Goal: Task Accomplishment & Management: Complete application form

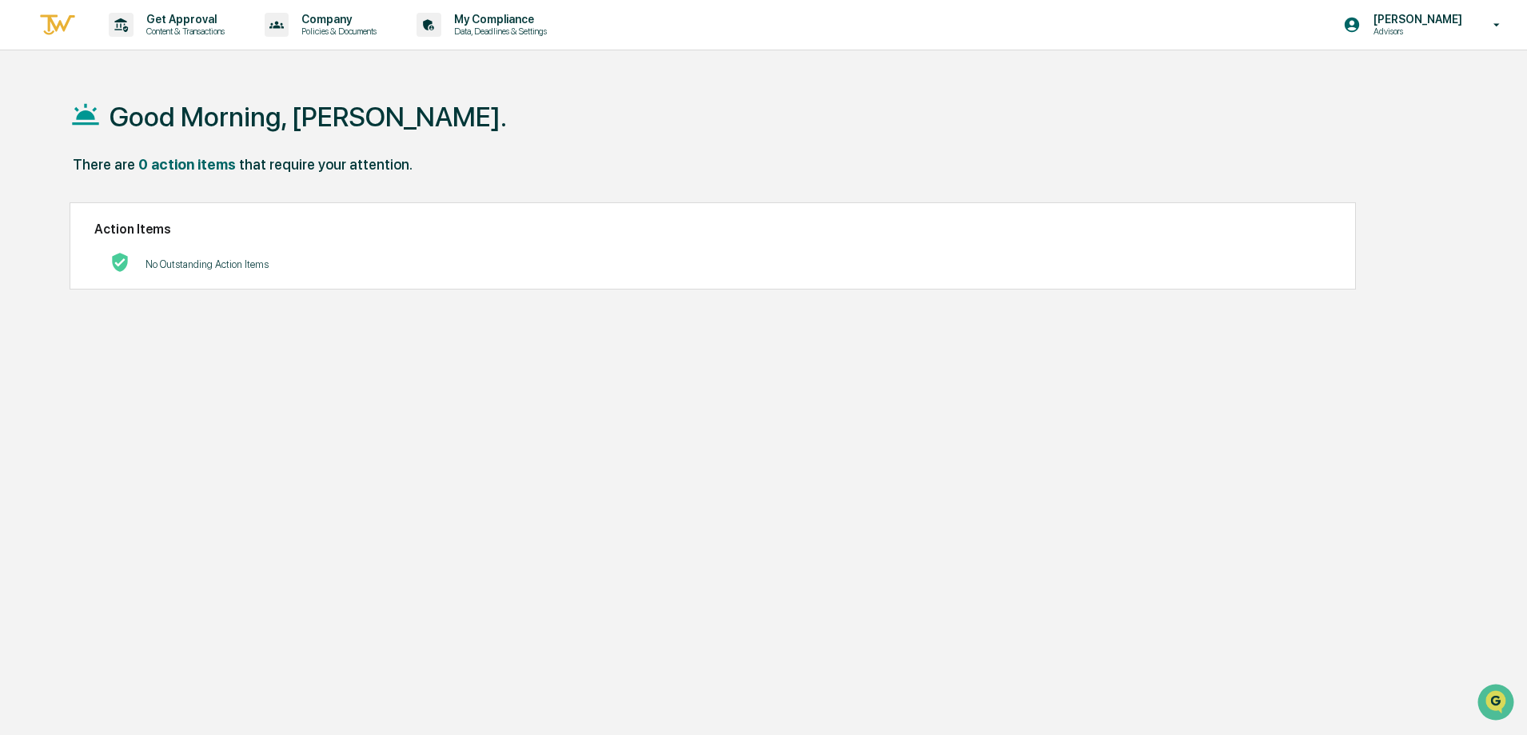
click at [1478, 27] on div "[PERSON_NAME] Advisors" at bounding box center [1427, 25] width 200 height 50
click at [1056, 85] on div at bounding box center [767, 367] width 1535 height 735
click at [169, 25] on p "Get Approval" at bounding box center [183, 19] width 99 height 13
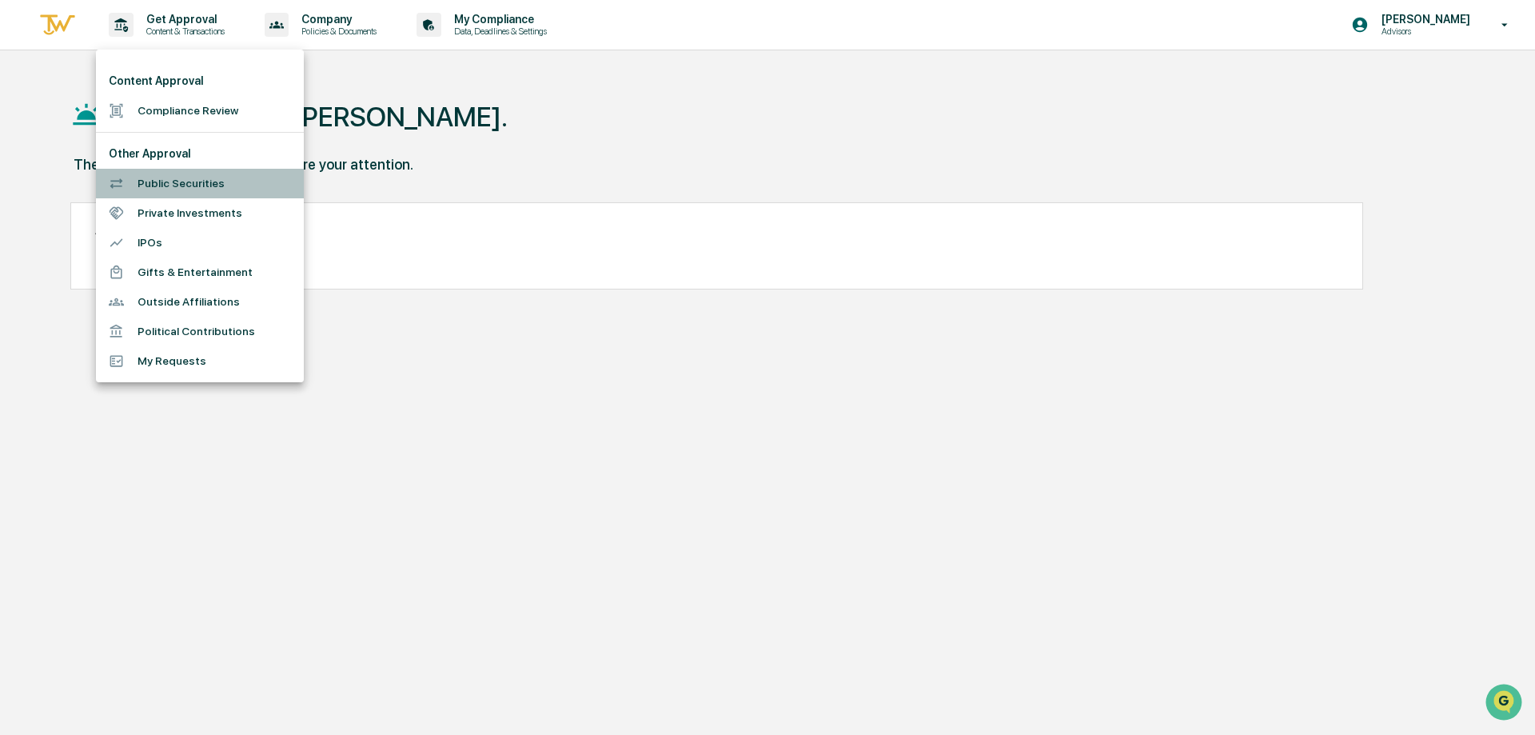
click at [184, 186] on li "Public Securities" at bounding box center [200, 184] width 208 height 30
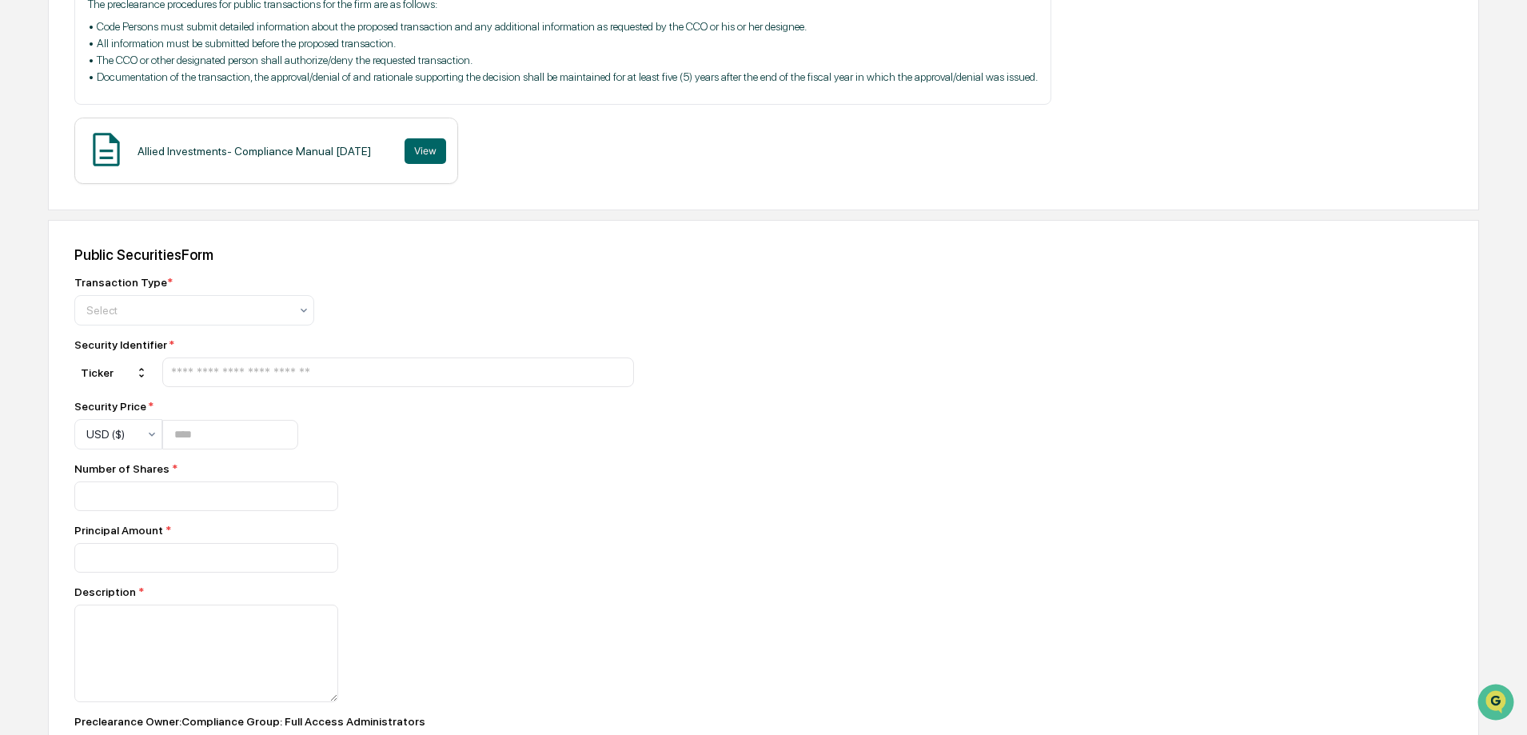
scroll to position [320, 0]
click at [309, 312] on icon at bounding box center [303, 309] width 13 height 13
click at [200, 353] on div "Buy" at bounding box center [194, 348] width 238 height 32
click at [203, 362] on div at bounding box center [398, 372] width 472 height 30
click at [201, 367] on input "text" at bounding box center [398, 371] width 457 height 15
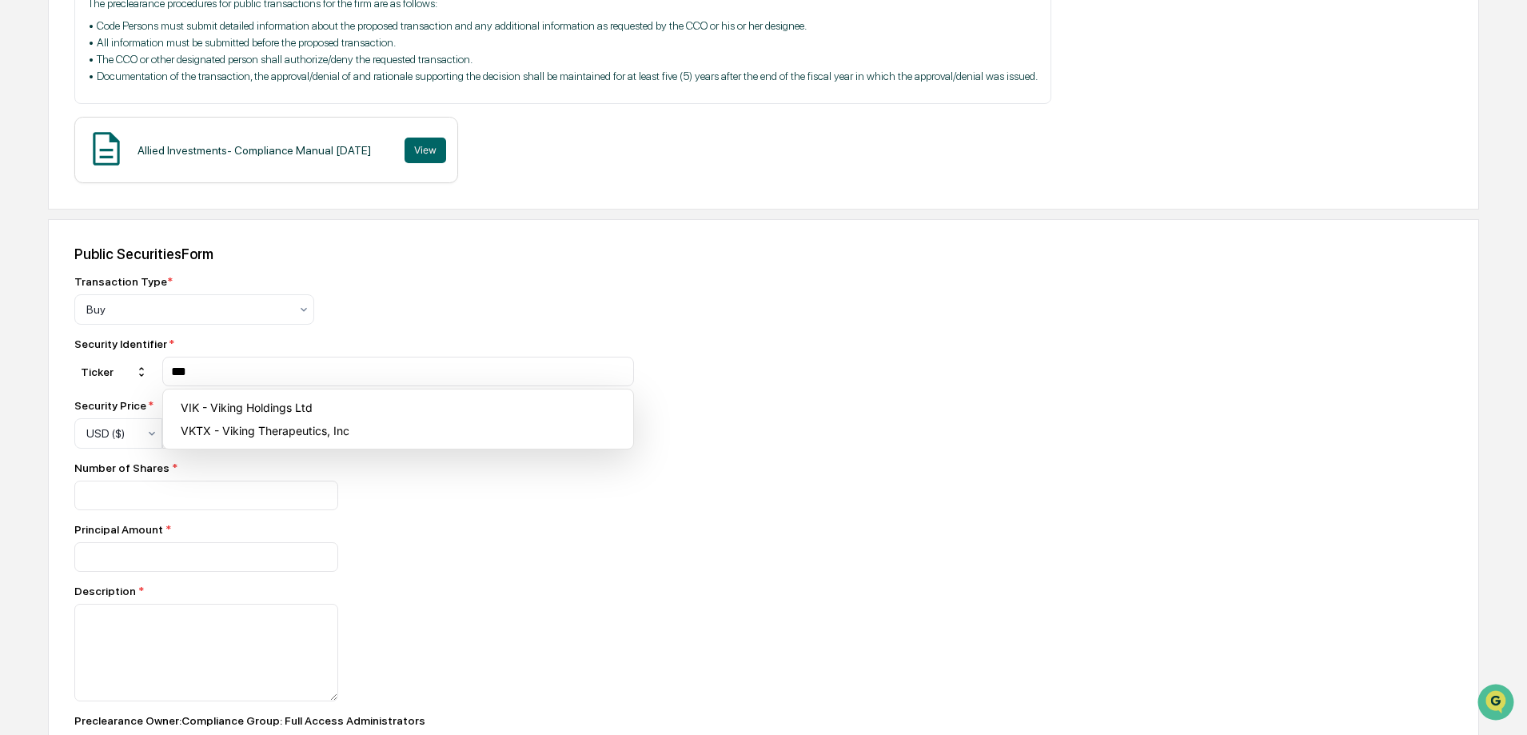
type input "***"
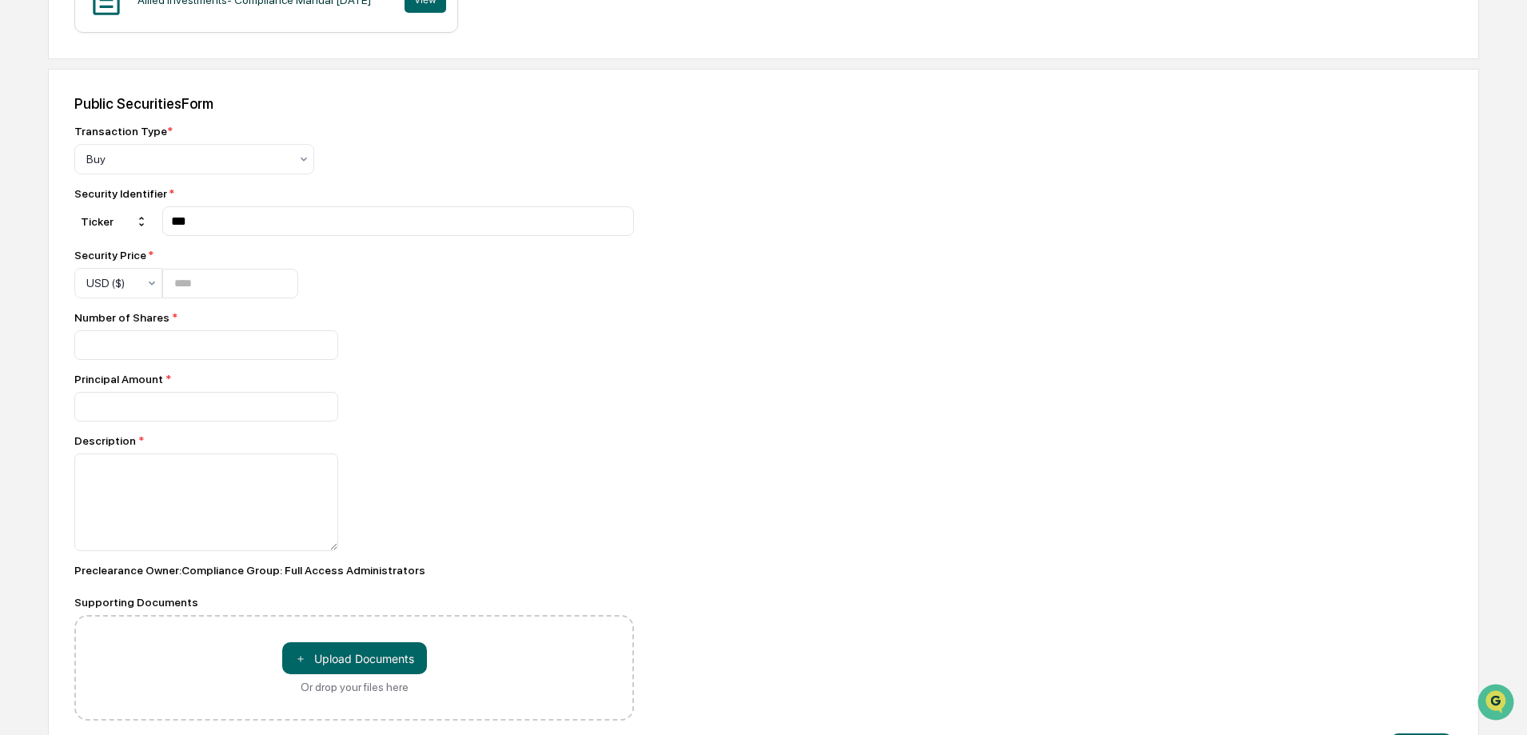
scroll to position [480, 0]
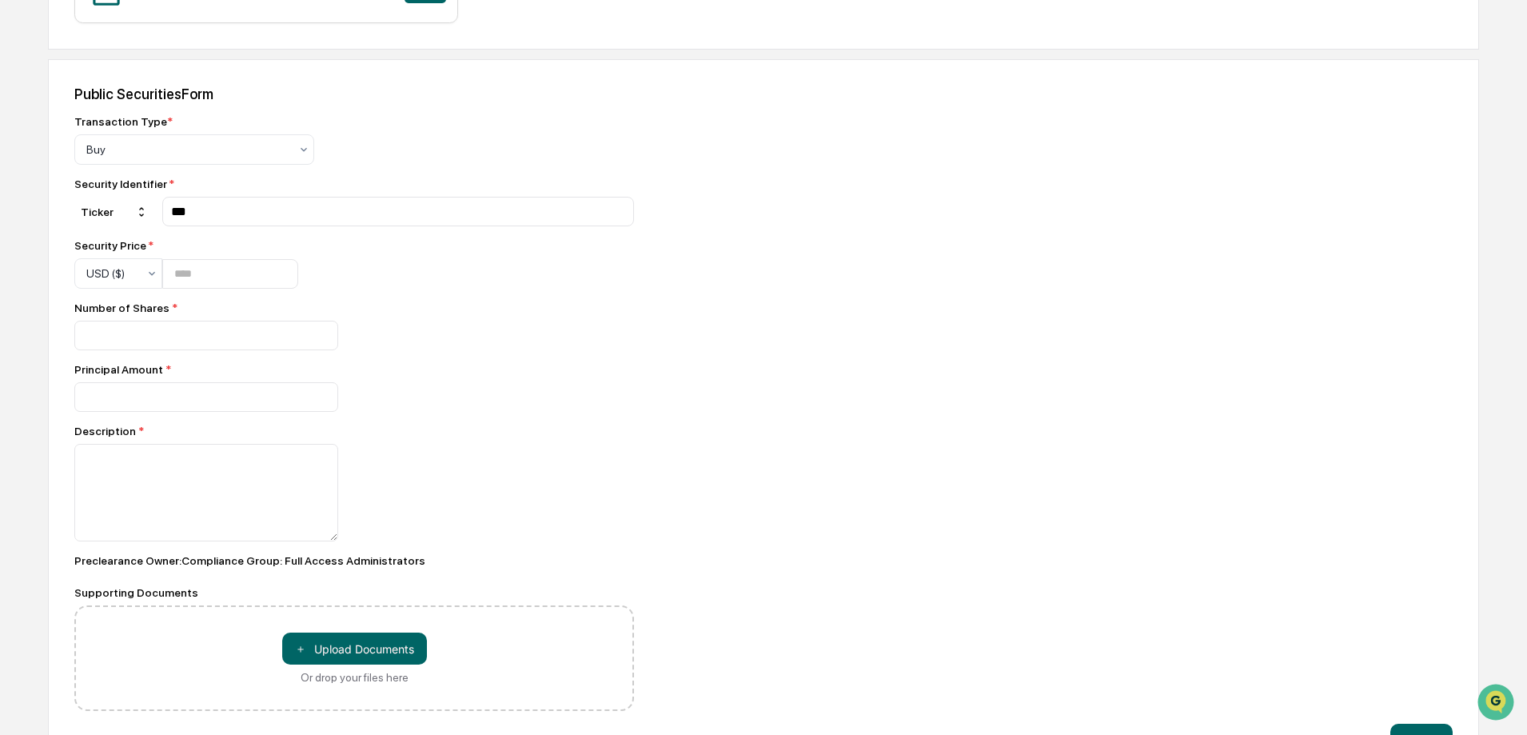
click at [469, 306] on div "Number of Shares *" at bounding box center [354, 307] width 560 height 13
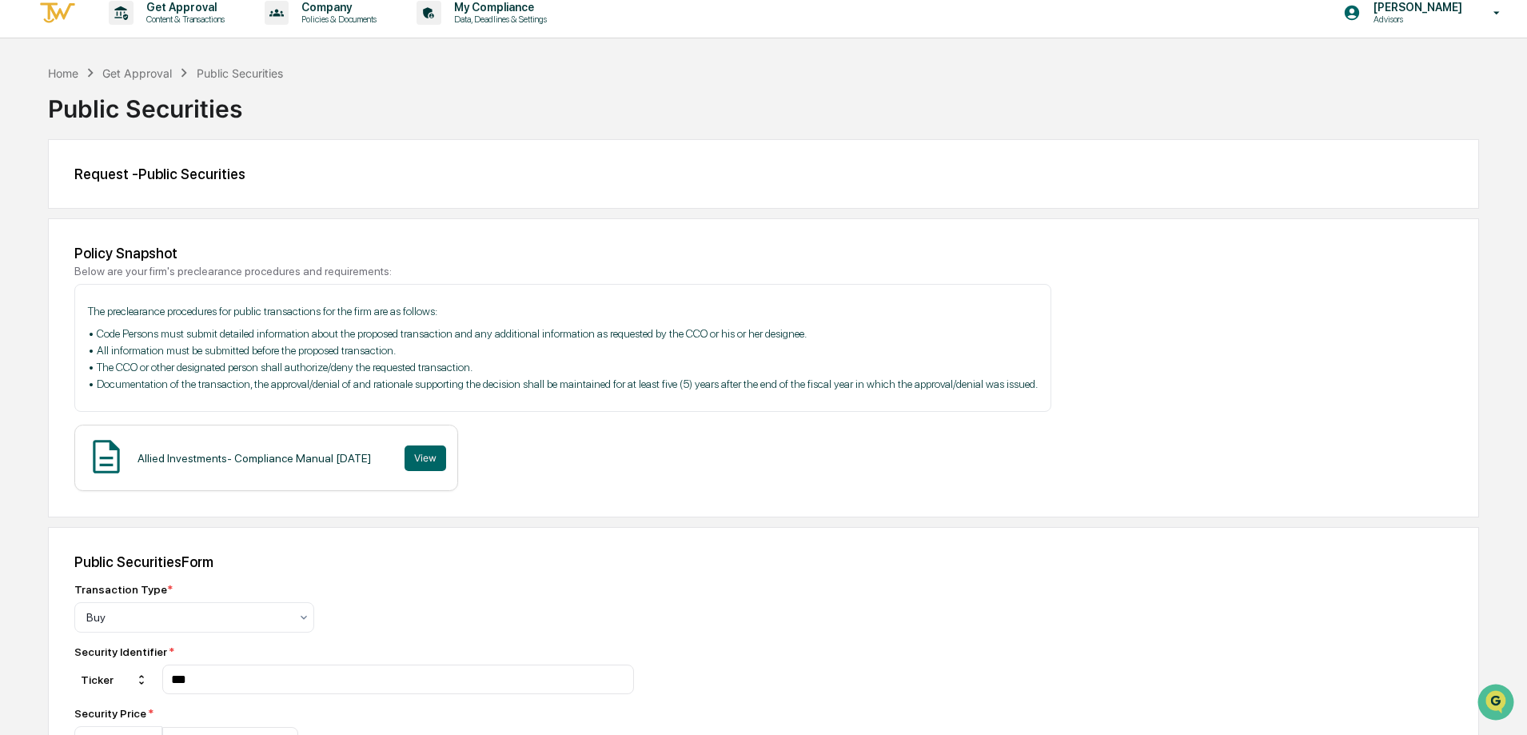
scroll to position [0, 0]
